Goal: Task Accomplishment & Management: Complete application form

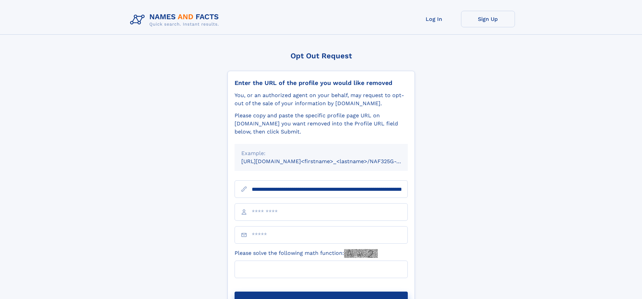
scroll to position [0, 69]
type input "**********"
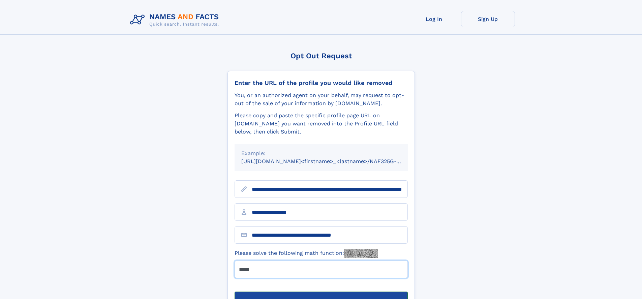
type input "*****"
click at [321, 291] on button "Submit Opt Out Request" at bounding box center [320, 302] width 173 height 22
